Goal: Information Seeking & Learning: Learn about a topic

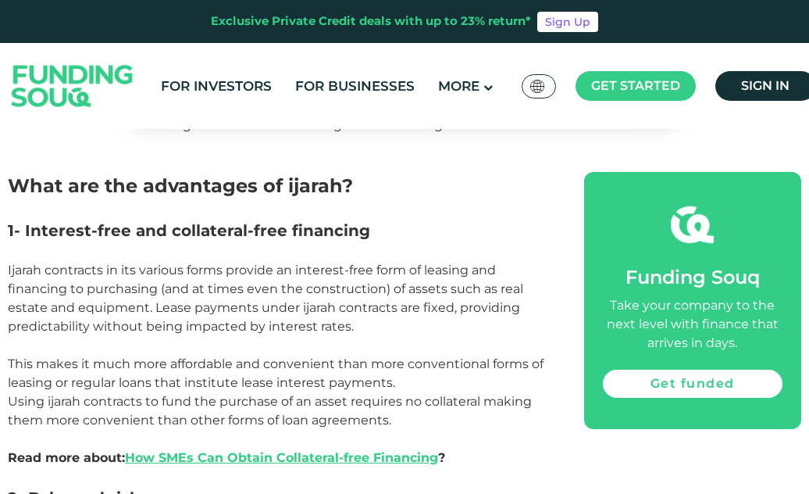
scroll to position [937, 0]
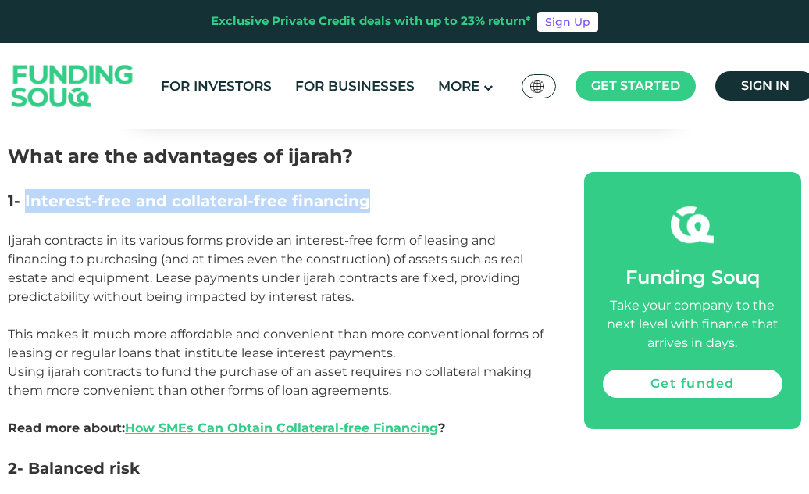
drag, startPoint x: 24, startPoint y: 198, endPoint x: 341, endPoint y: 216, distance: 316.8
click at [357, 212] on h3 "1- Interest-free and collateral-free financing" at bounding box center [278, 200] width 541 height 23
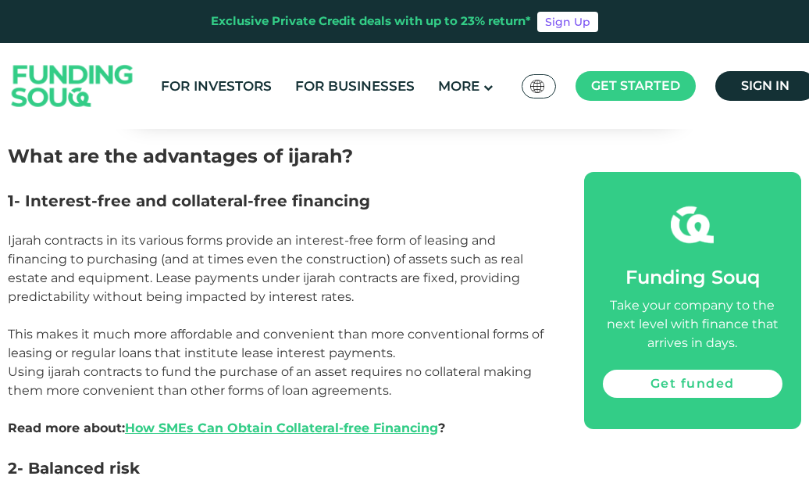
drag, startPoint x: 287, startPoint y: 221, endPoint x: 144, endPoint y: 225, distance: 143.8
click at [144, 225] on p at bounding box center [278, 221] width 541 height 19
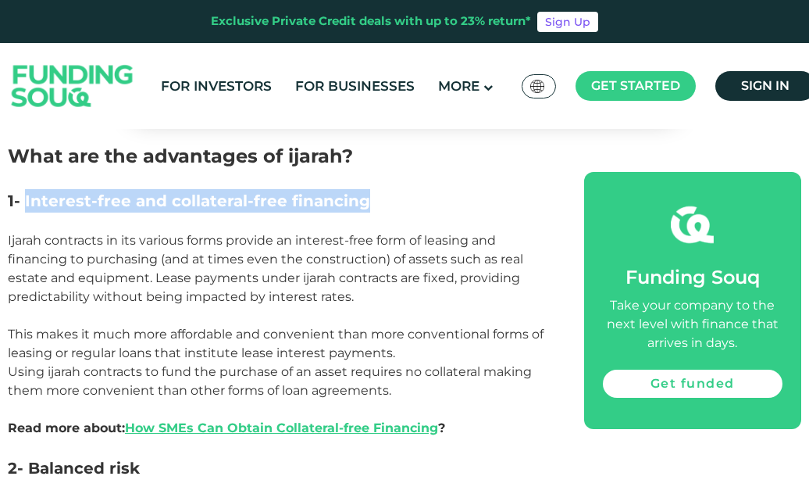
drag, startPoint x: 23, startPoint y: 197, endPoint x: 423, endPoint y: 206, distance: 400.0
click at [433, 203] on h3 "1- Interest-free and collateral-free financing" at bounding box center [278, 200] width 541 height 23
copy span "Interest-free and collateral-free financing"
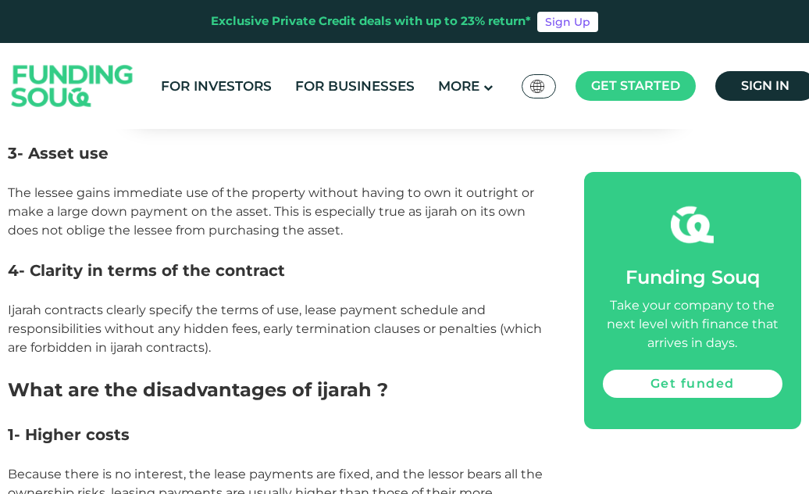
scroll to position [1640, 0]
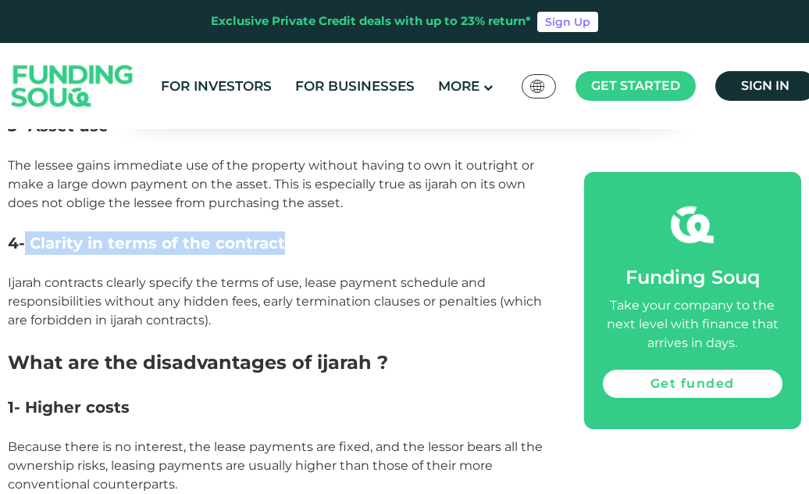
drag, startPoint x: 23, startPoint y: 241, endPoint x: 285, endPoint y: 241, distance: 262.4
click at [285, 241] on h3 "4- Clarity in terms of the contract" at bounding box center [278, 242] width 541 height 23
copy span "Clarity in terms of the contract"
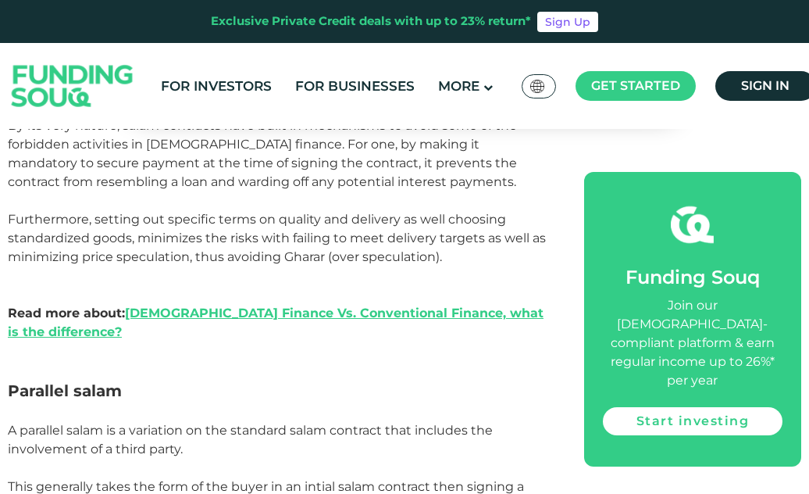
scroll to position [1553, 0]
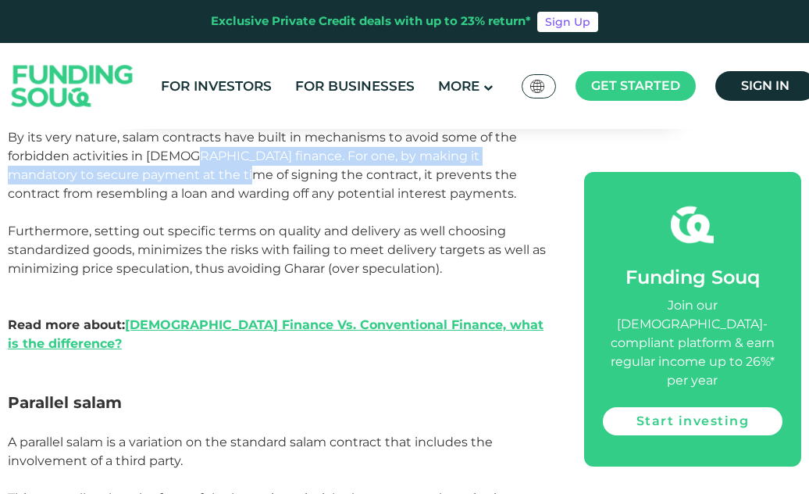
drag, startPoint x: 187, startPoint y: 162, endPoint x: 72, endPoint y: 5, distance: 194.5
